Goal: Communication & Community: Answer question/provide support

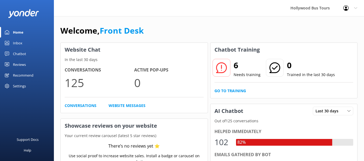
click at [62, 106] on div "Conversations 125 Active Pop-ups 0 Conversations Website Messages" at bounding box center [134, 88] width 147 height 50
click at [84, 103] on div "Conversations 125 Active Pop-ups 0 Conversations Website Messages" at bounding box center [134, 88] width 147 height 50
click at [77, 104] on link "Conversations" at bounding box center [81, 106] width 32 height 6
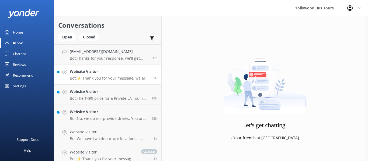
click at [121, 76] on p "Bot: ⚡ Thank you for your message; we are connecting you to a team member who w…" at bounding box center [110, 78] width 80 height 5
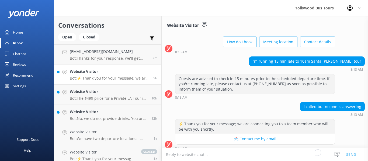
scroll to position [37, 0]
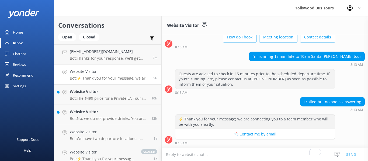
click at [232, 110] on div "I called but no one is answering 8:13 AM" at bounding box center [265, 104] width 207 height 15
click at [84, 92] on h4 "Website Visitor" at bounding box center [109, 92] width 78 height 6
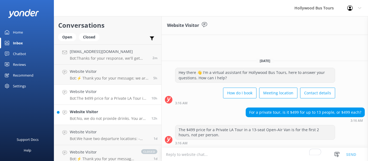
click at [114, 116] on div "Website Visitor Bot: No, we do not provide drinks. You are welcome to bring you…" at bounding box center [109, 115] width 78 height 12
